Goal: Task Accomplishment & Management: Manage account settings

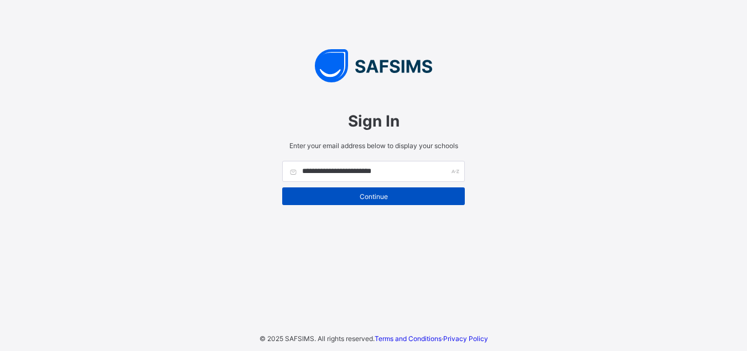
type input "**********"
click at [426, 201] on div "Continue" at bounding box center [373, 197] width 183 height 18
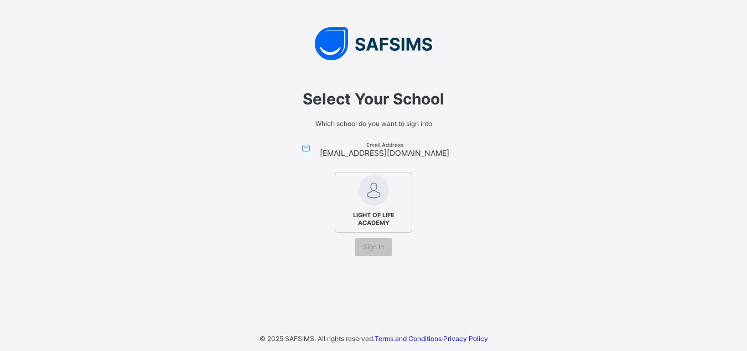
click at [350, 217] on span "LIGHT OF LIFE ACADEMY" at bounding box center [374, 219] width 68 height 21
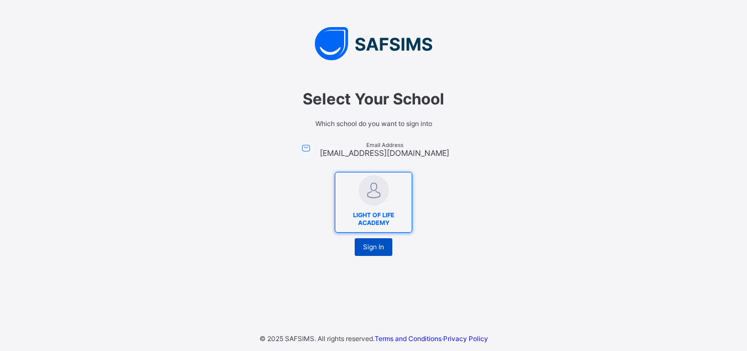
click at [366, 254] on div "Sign In" at bounding box center [374, 248] width 38 height 18
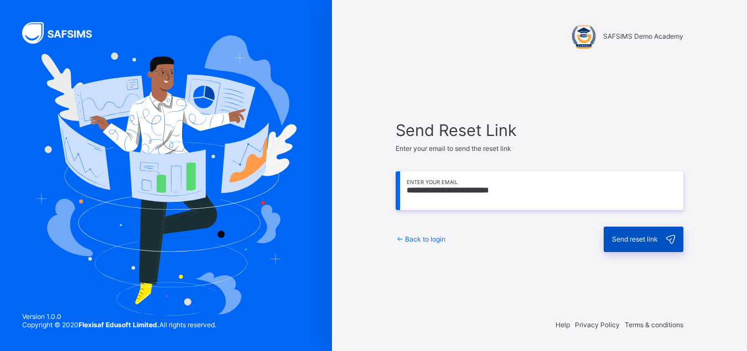
type input "**********"
click at [617, 235] on span "Send reset link" at bounding box center [635, 239] width 46 height 8
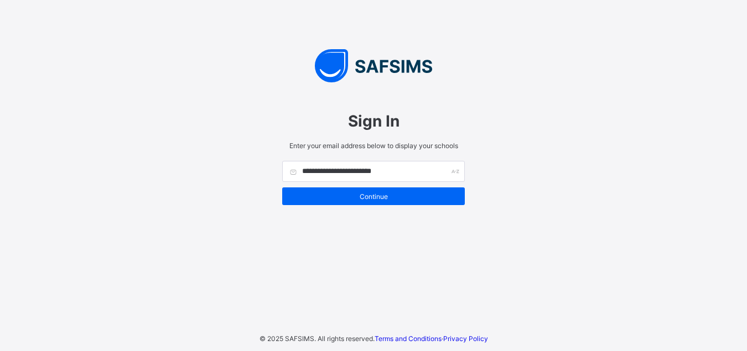
drag, startPoint x: 413, startPoint y: 177, endPoint x: 296, endPoint y: 174, distance: 116.8
click at [296, 174] on input "**********" at bounding box center [373, 171] width 183 height 21
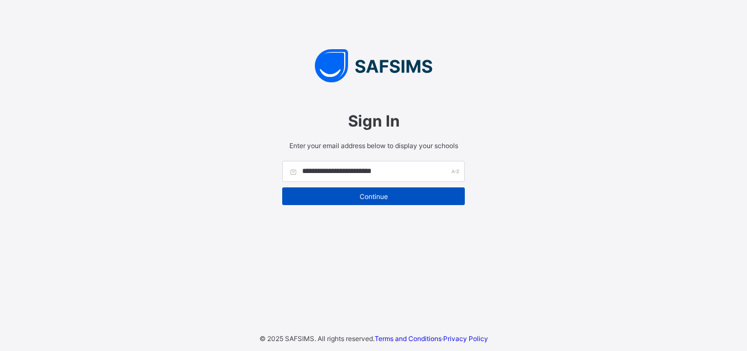
type input "**********"
click at [317, 200] on span "Continue" at bounding box center [374, 197] width 166 height 8
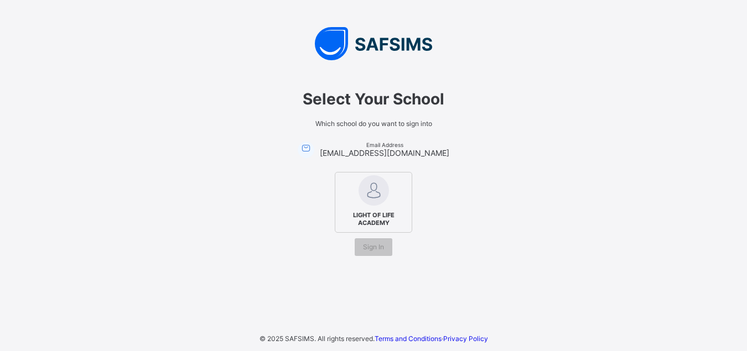
click at [353, 182] on div "LIGHT OF LIFE ACADEMY" at bounding box center [373, 202] width 77 height 61
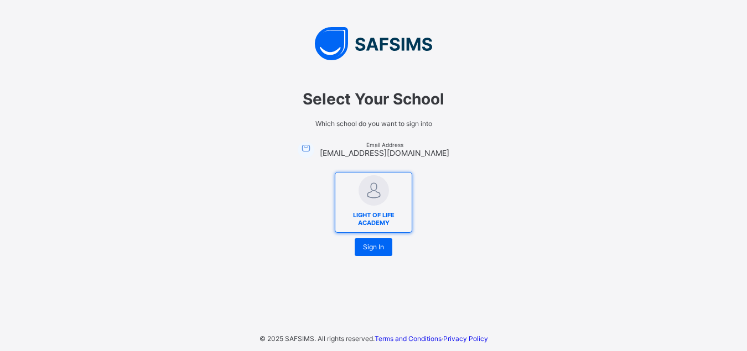
click at [312, 146] on icon at bounding box center [306, 147] width 12 height 11
drag, startPoint x: 315, startPoint y: 146, endPoint x: 340, endPoint y: 149, distance: 25.1
click at [340, 149] on div "Email Address pwausokovoma433@gmail.com" at bounding box center [374, 150] width 152 height 17
click at [340, 149] on span "[EMAIL_ADDRESS][DOMAIN_NAME]" at bounding box center [385, 152] width 130 height 9
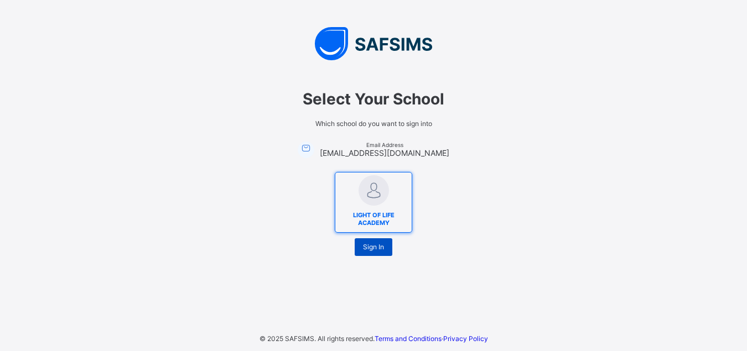
click at [370, 250] on span "Sign In" at bounding box center [373, 247] width 21 height 8
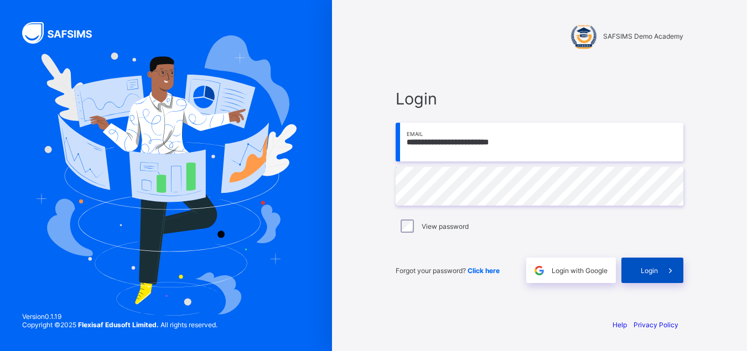
click at [643, 271] on span "Login" at bounding box center [649, 271] width 17 height 8
click at [644, 268] on span "Login" at bounding box center [649, 271] width 17 height 8
click at [650, 272] on span "Login" at bounding box center [649, 271] width 17 height 8
click at [618, 324] on link "Help" at bounding box center [620, 325] width 14 height 8
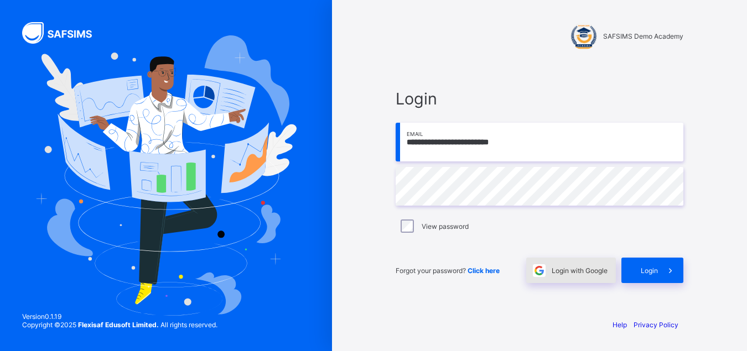
click at [559, 275] on span "Login with Google" at bounding box center [580, 271] width 56 height 8
